Goal: Transaction & Acquisition: Purchase product/service

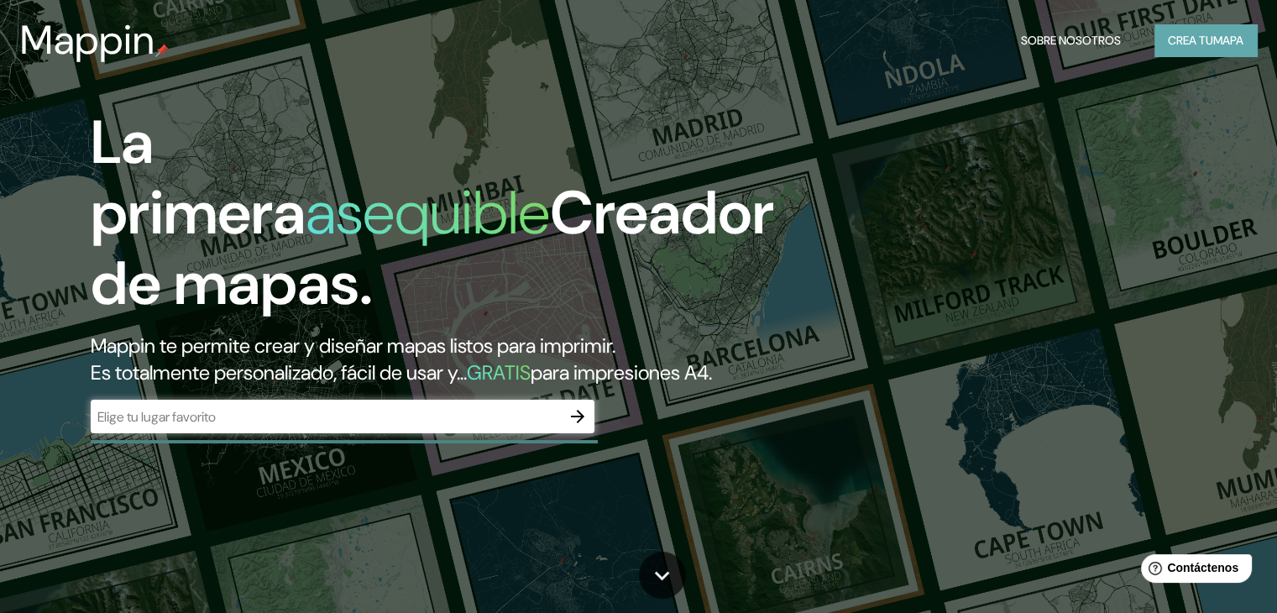
click at [1200, 51] on button "Crea tu mapa" at bounding box center [1205, 40] width 102 height 32
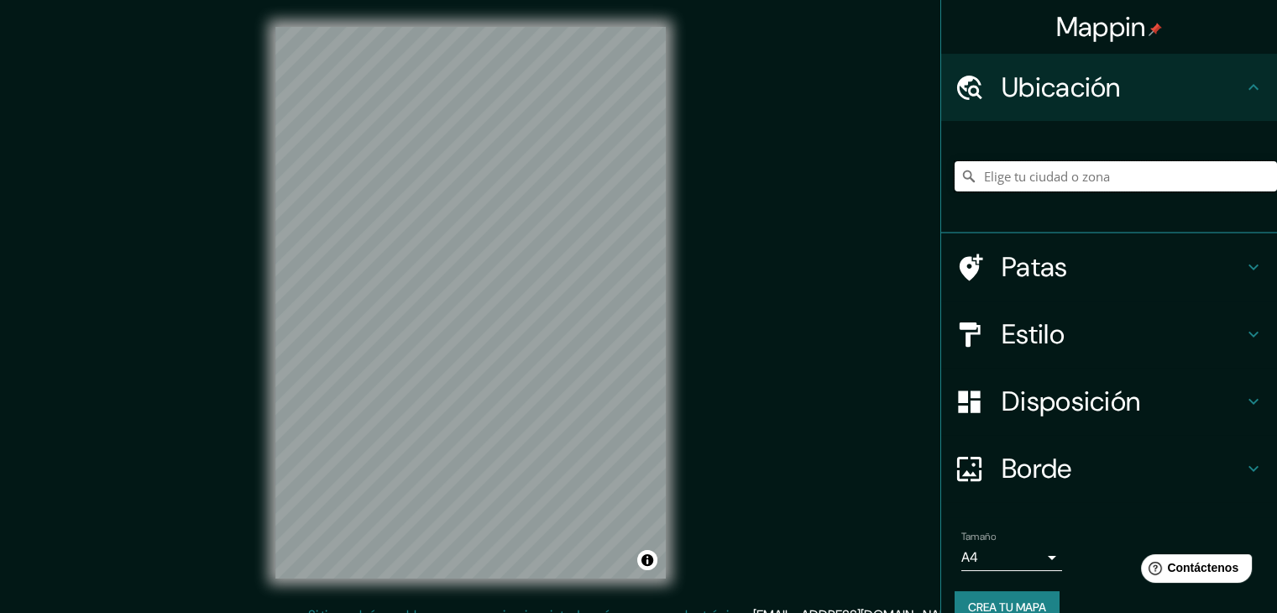
click at [1116, 189] on input "Elige tu ciudad o zona" at bounding box center [1115, 176] width 322 height 30
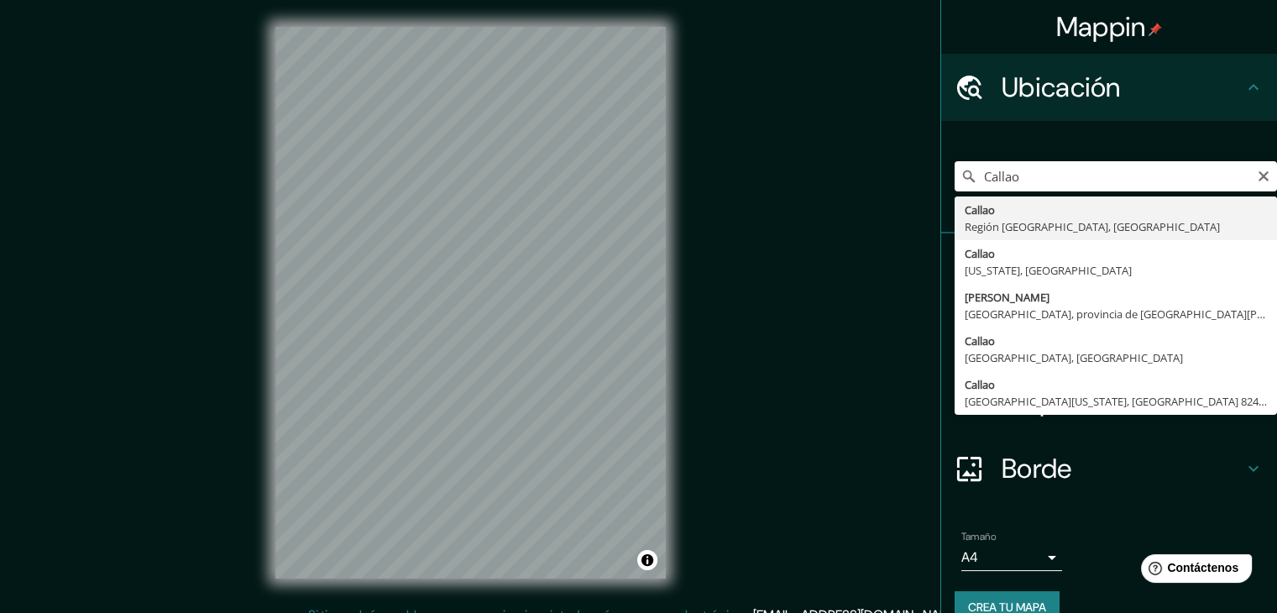
type input "[GEOGRAPHIC_DATA], [GEOGRAPHIC_DATA], [GEOGRAPHIC_DATA]"
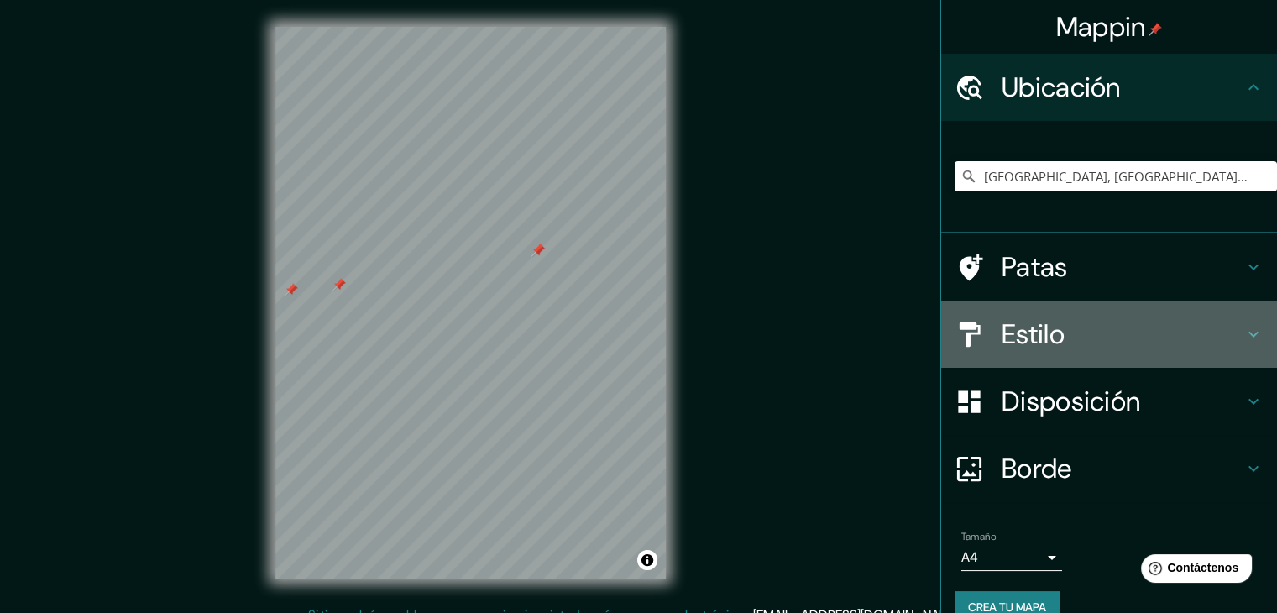
click at [962, 344] on icon at bounding box center [968, 334] width 29 height 29
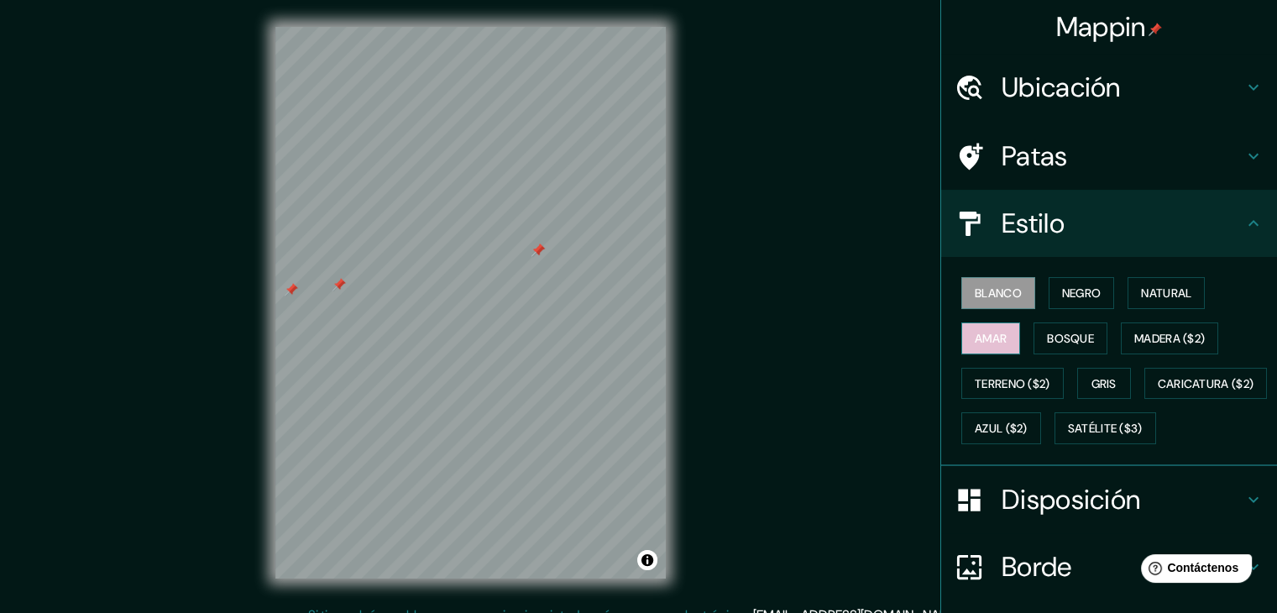
click at [1002, 337] on button "Amar" at bounding box center [990, 338] width 59 height 32
click at [183, 360] on div "Mappin Ubicación Callao, [GEOGRAPHIC_DATA], [GEOGRAPHIC_DATA] Patas Estilo Blan…" at bounding box center [638, 316] width 1277 height 632
click at [1077, 299] on font "Negro" at bounding box center [1081, 292] width 39 height 15
click at [226, 600] on div "Mappin Ubicación Callao, [GEOGRAPHIC_DATA], [GEOGRAPHIC_DATA] Patas Estilo Blan…" at bounding box center [638, 316] width 1277 height 632
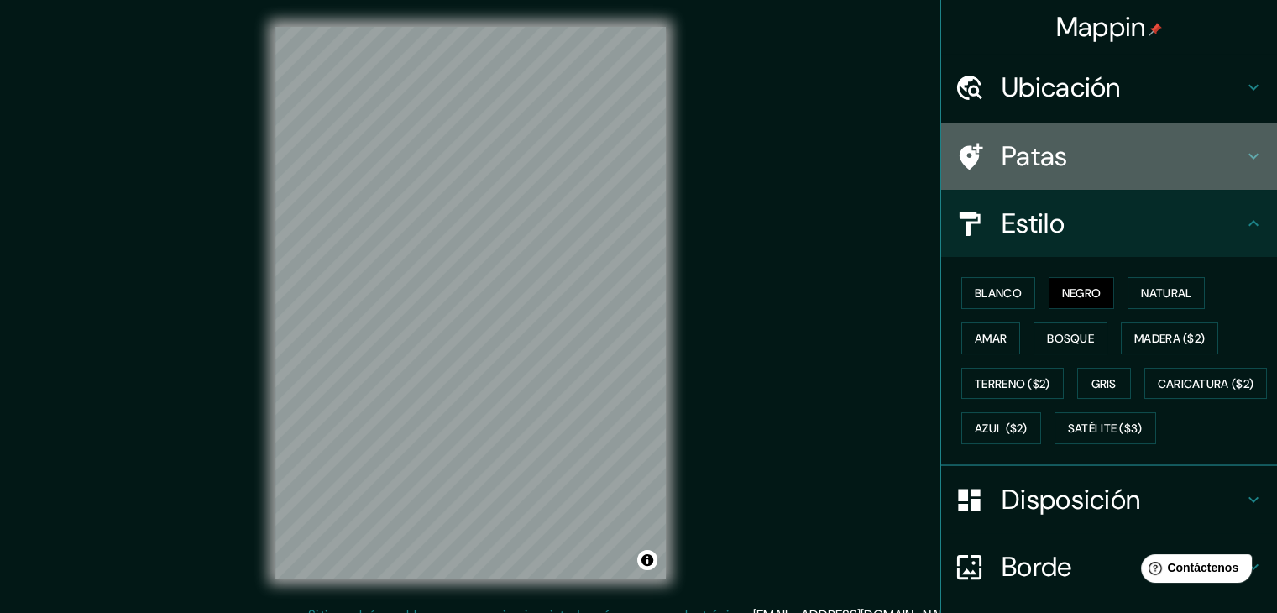
click at [974, 157] on div at bounding box center [977, 156] width 47 height 29
